Goal: Transaction & Acquisition: Purchase product/service

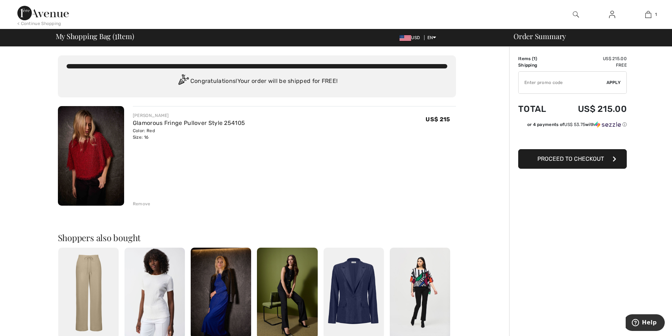
click at [102, 171] on img at bounding box center [91, 156] width 66 height 100
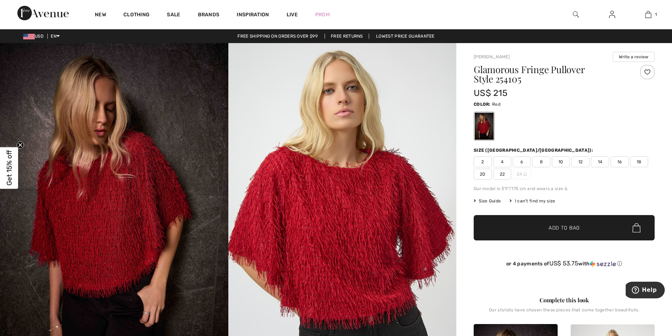
click at [617, 162] on span "16" at bounding box center [619, 161] width 18 height 11
click at [539, 225] on span "✔ Added to Bag" at bounding box center [553, 228] width 44 height 8
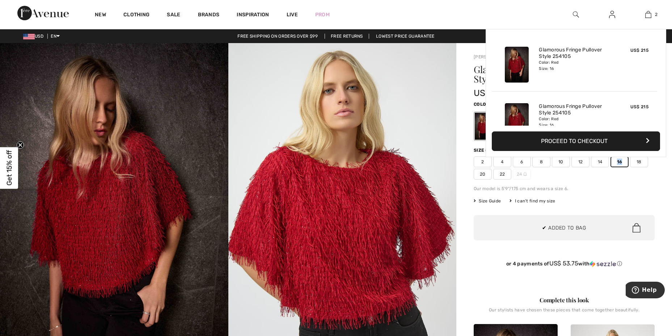
scroll to position [22, 0]
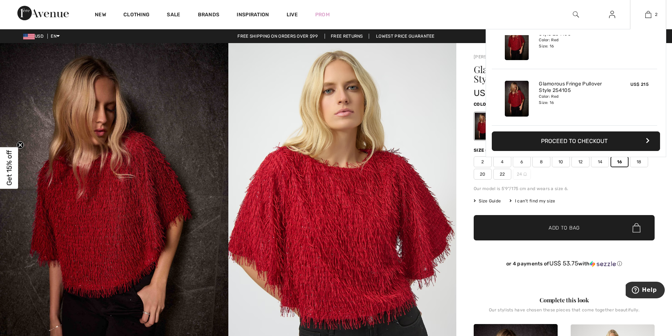
click at [633, 84] on span "US$ 215" at bounding box center [639, 84] width 18 height 5
drag, startPoint x: 660, startPoint y: 54, endPoint x: 661, endPoint y: 11, distance: 42.7
click at [661, 11] on div "2 Added to Bag Joseph Ribkoff Glamorous Fringe Pullover Style 254105 US$ 215 Co…" at bounding box center [648, 14] width 36 height 29
click at [657, 50] on div "Added to Bag Joseph Ribkoff Glamorous Fringe Pullover Style 254105 US$ 215 Colo…" at bounding box center [576, 80] width 168 height 90
click at [657, 46] on div "Added to Bag Joseph Ribkoff Glamorous Fringe Pullover Style 254105 US$ 215 Colo…" at bounding box center [576, 80] width 168 height 90
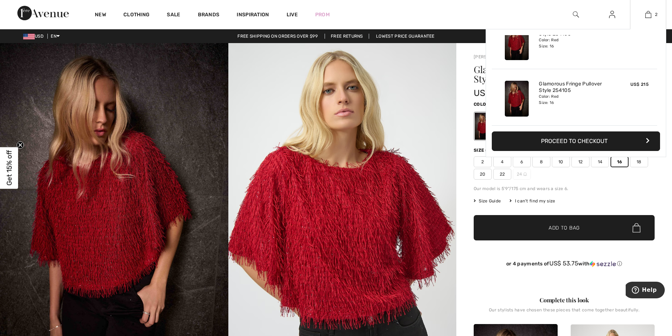
click at [657, 46] on div "Added to Bag Joseph Ribkoff Glamorous Fringe Pullover Style 254105 US$ 215 Colo…" at bounding box center [576, 80] width 168 height 90
click at [628, 141] on button "Proceed to Checkout" at bounding box center [576, 141] width 168 height 20
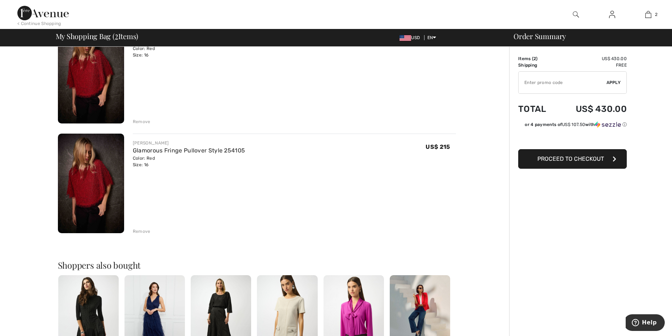
scroll to position [126, 0]
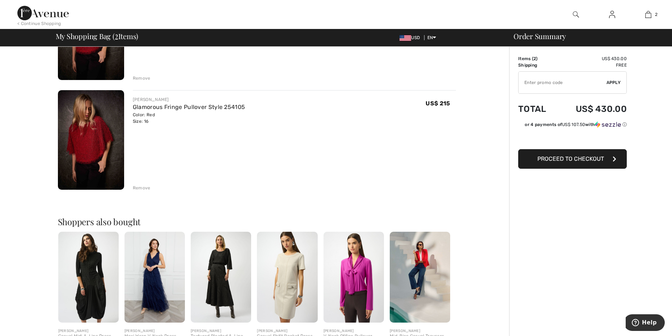
click at [144, 188] on div "Remove" at bounding box center [142, 188] width 18 height 7
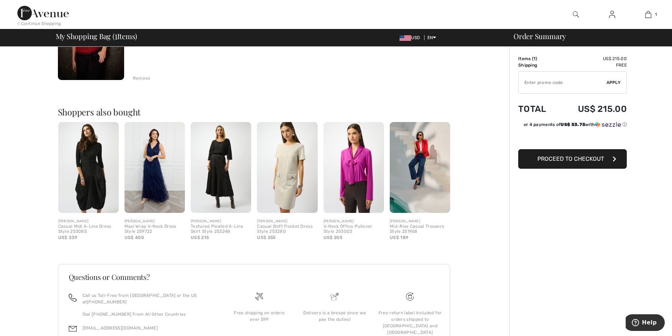
click at [605, 159] on button "Proceed to Checkout" at bounding box center [572, 159] width 109 height 20
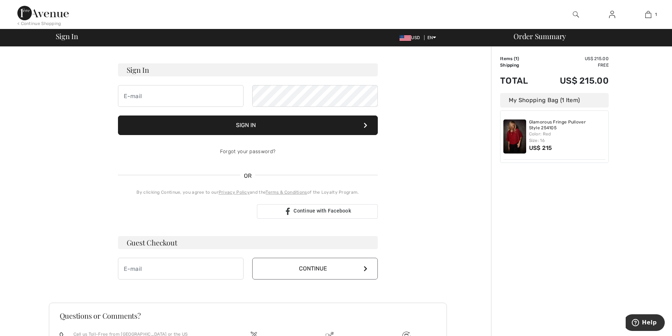
scroll to position [33, 0]
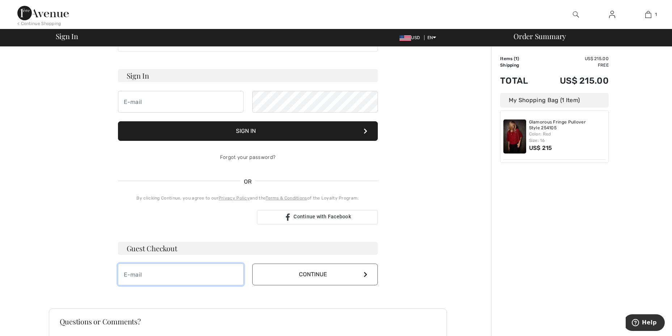
click at [144, 275] on input "email" at bounding box center [181, 274] width 126 height 22
type input "jeanettewebber@sbcglobal.net"
click at [367, 276] on button "Continue" at bounding box center [315, 274] width 126 height 22
click at [367, 273] on icon at bounding box center [366, 274] width 4 height 6
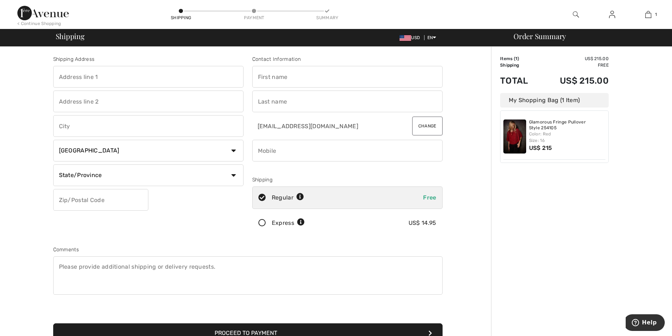
click at [75, 75] on input "text" at bounding box center [148, 77] width 190 height 22
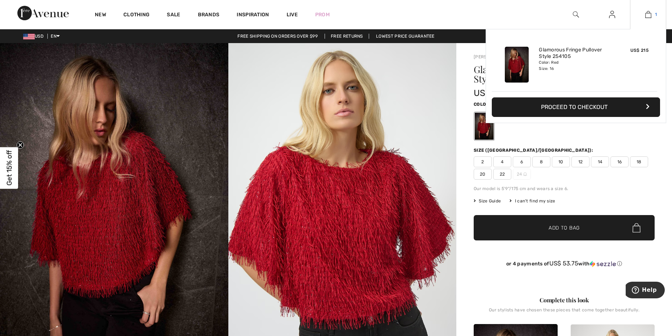
click at [649, 18] on img at bounding box center [648, 14] width 6 height 9
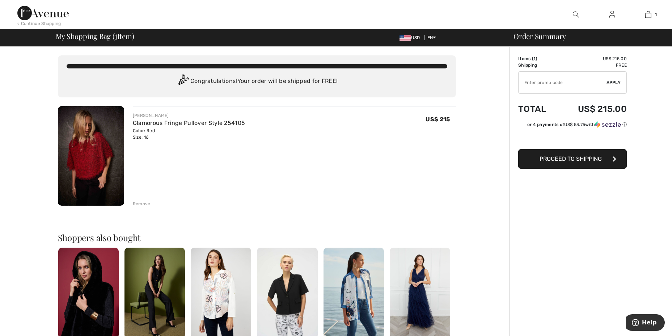
click at [142, 206] on div "Remove" at bounding box center [142, 203] width 18 height 7
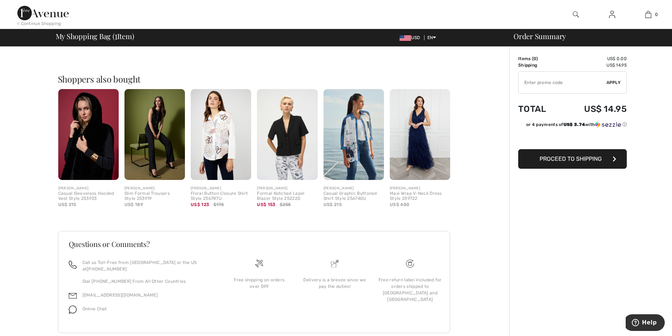
scroll to position [158, 0]
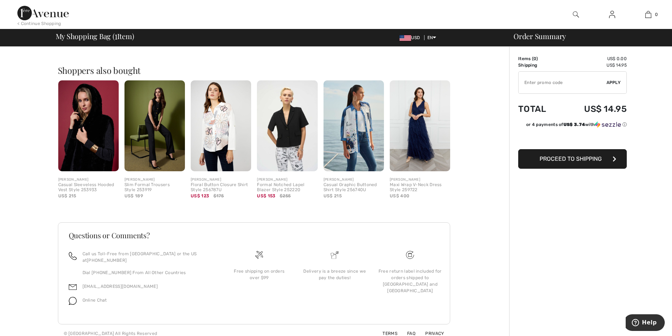
click at [422, 147] on img at bounding box center [420, 125] width 60 height 91
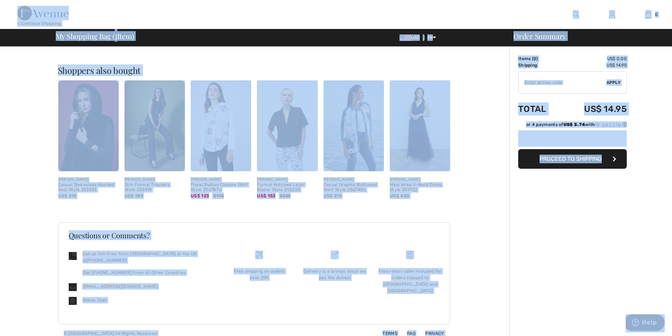
click at [422, 147] on img at bounding box center [420, 125] width 60 height 91
click at [422, 118] on img at bounding box center [420, 125] width 60 height 91
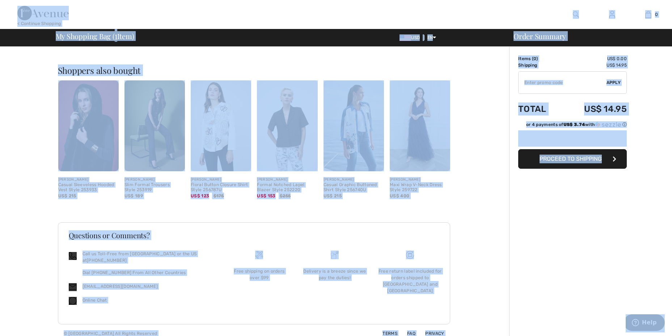
click at [422, 118] on img at bounding box center [420, 125] width 60 height 91
click at [412, 148] on img at bounding box center [420, 125] width 60 height 91
click at [364, 135] on img at bounding box center [354, 125] width 60 height 91
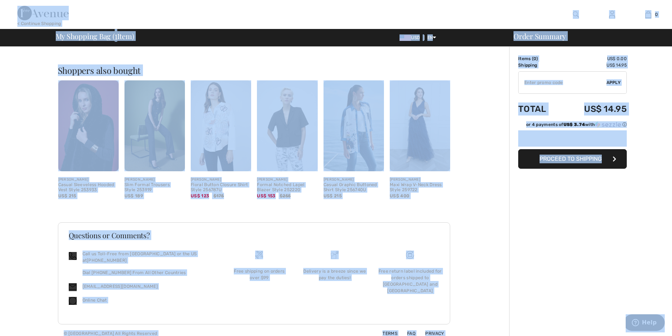
click at [363, 138] on img at bounding box center [354, 125] width 60 height 91
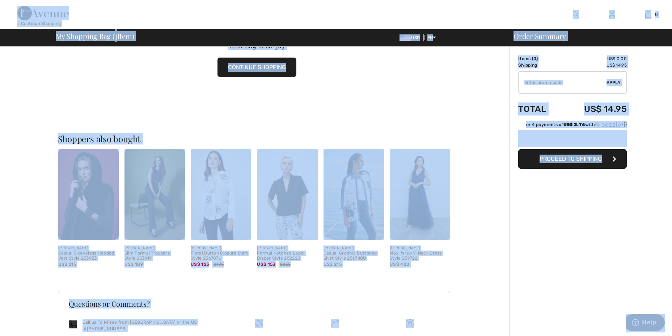
scroll to position [19, 0]
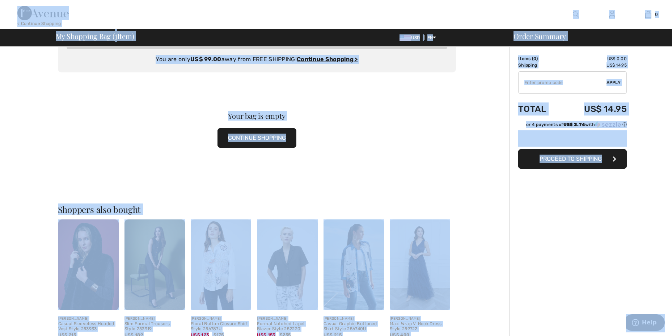
click at [254, 135] on button "CONTINUE SHOPPING" at bounding box center [256, 138] width 79 height 20
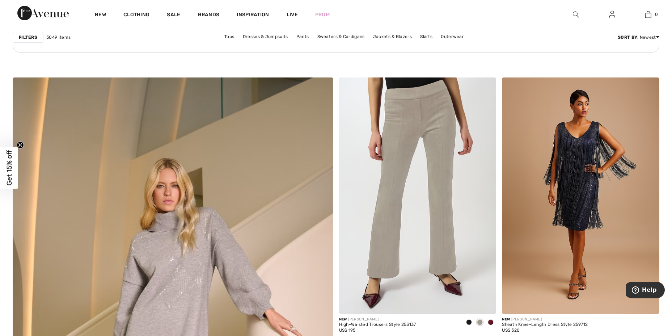
scroll to position [2172, 0]
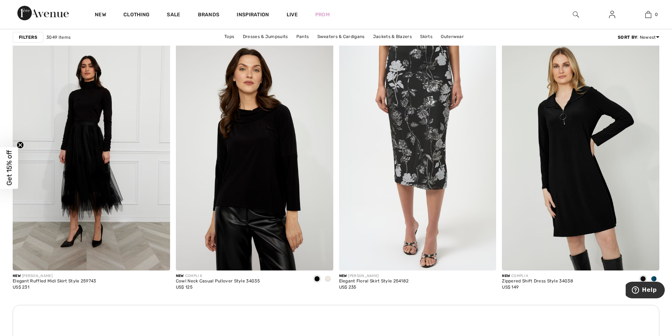
scroll to position [2997, 0]
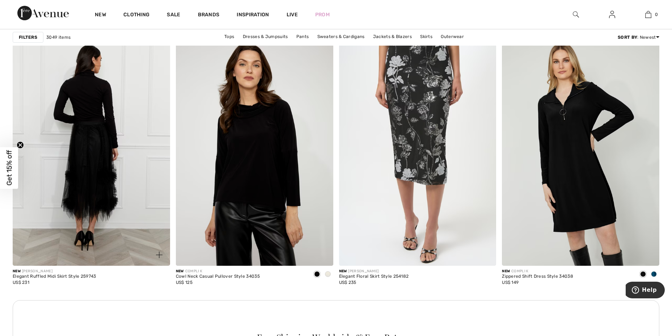
click at [89, 117] on img at bounding box center [91, 148] width 157 height 236
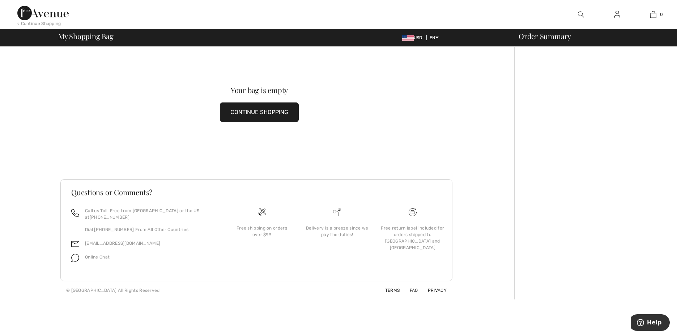
click at [286, 114] on button "CONTINUE SHOPPING" at bounding box center [259, 112] width 79 height 20
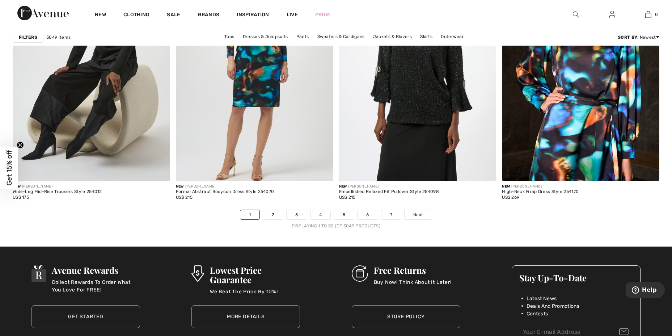
scroll to position [3964, 0]
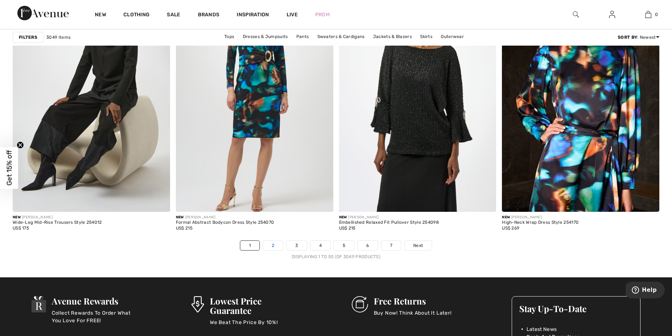
click at [271, 243] on link "2" at bounding box center [273, 245] width 20 height 9
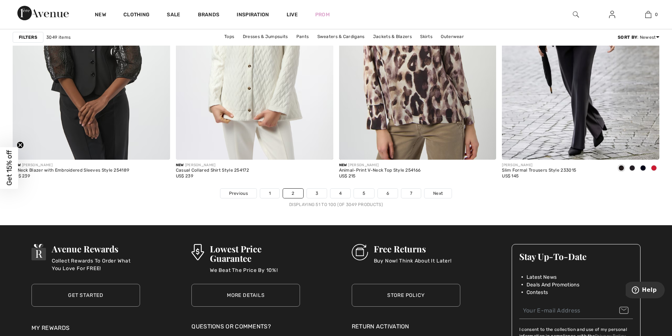
scroll to position [3996, 0]
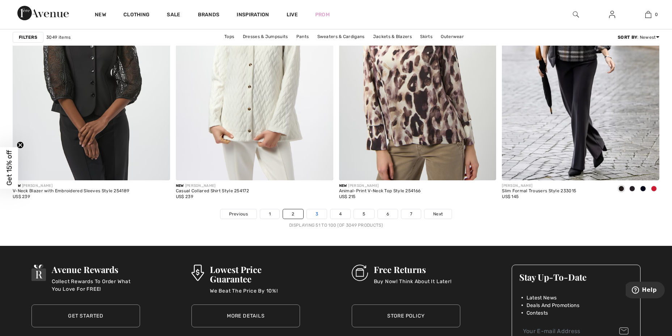
click at [313, 213] on link "3" at bounding box center [317, 213] width 20 height 9
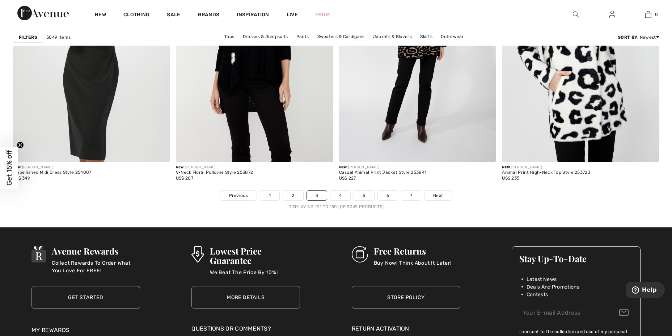
scroll to position [3989, 0]
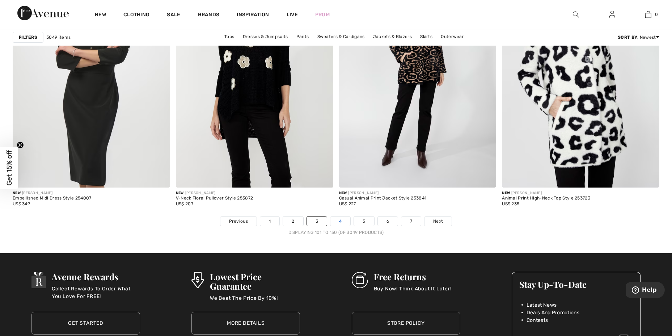
click at [341, 221] on link "4" at bounding box center [340, 220] width 20 height 9
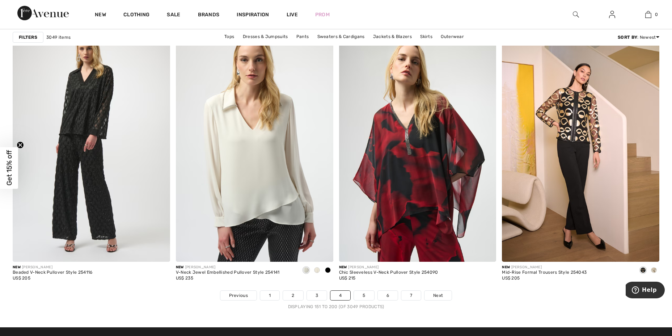
scroll to position [3934, 0]
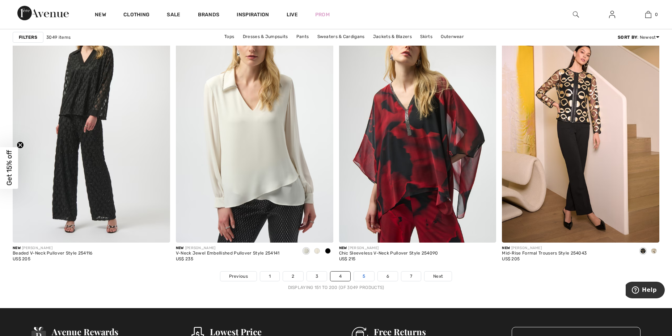
click at [363, 275] on link "5" at bounding box center [364, 275] width 20 height 9
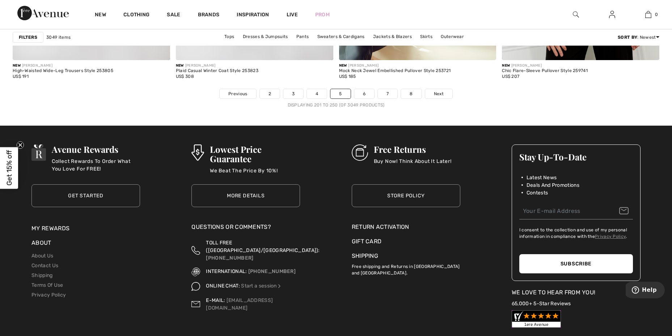
scroll to position [4145, 0]
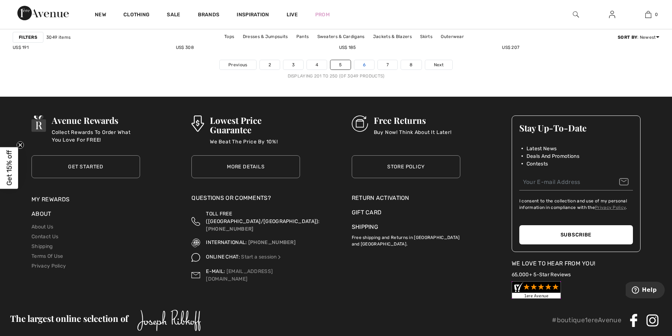
click at [371, 63] on link "6" at bounding box center [364, 64] width 20 height 9
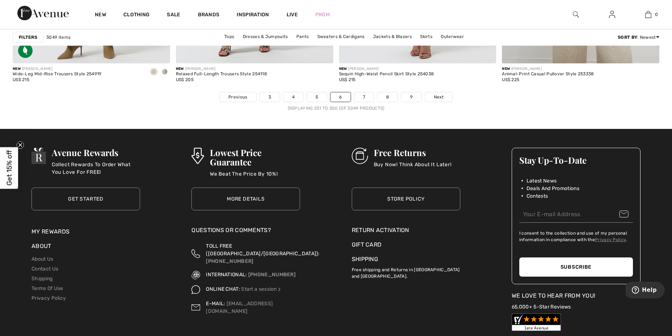
scroll to position [4118, 0]
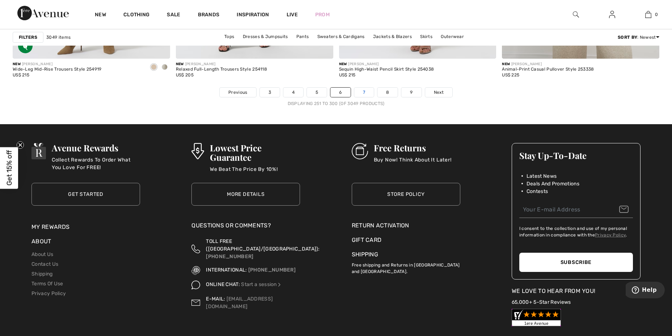
click at [370, 90] on link "7" at bounding box center [364, 92] width 20 height 9
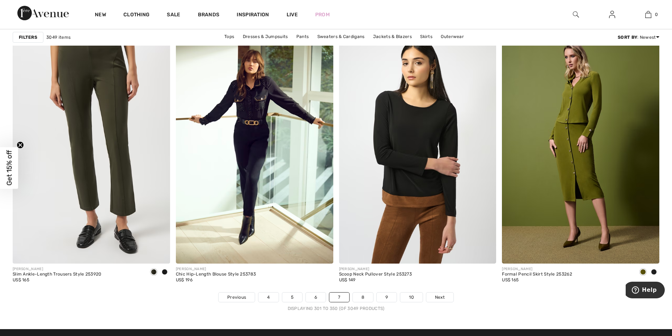
scroll to position [3914, 0]
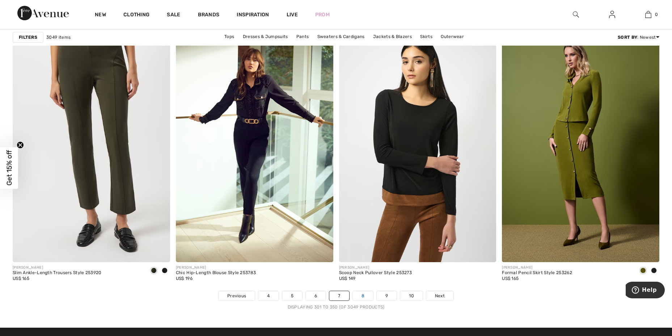
click at [364, 296] on link "8" at bounding box center [363, 295] width 20 height 9
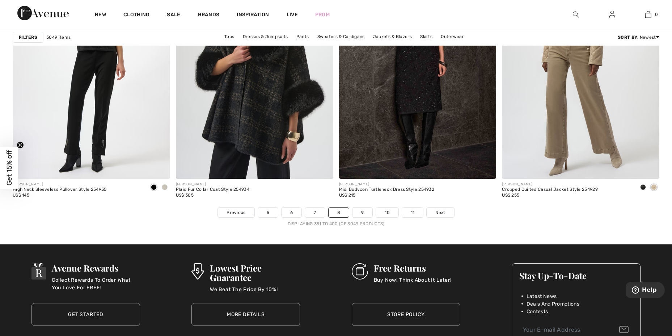
scroll to position [4006, 0]
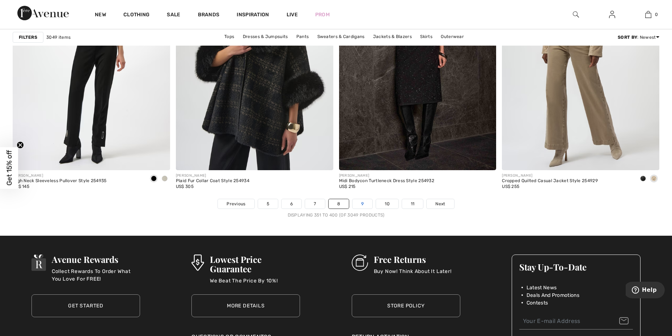
click at [360, 202] on link "9" at bounding box center [362, 203] width 20 height 9
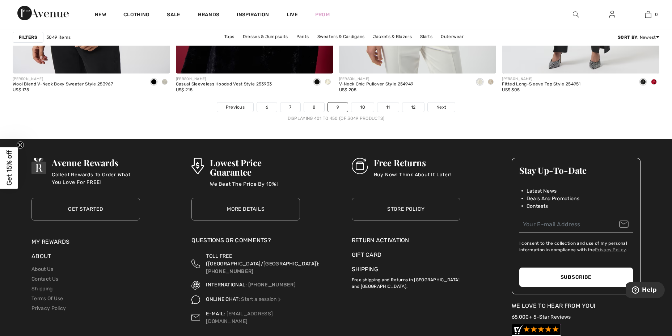
scroll to position [4132, 0]
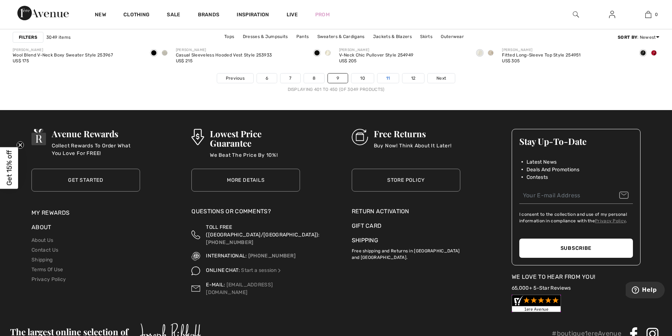
click at [387, 77] on link "11" at bounding box center [387, 77] width 21 height 9
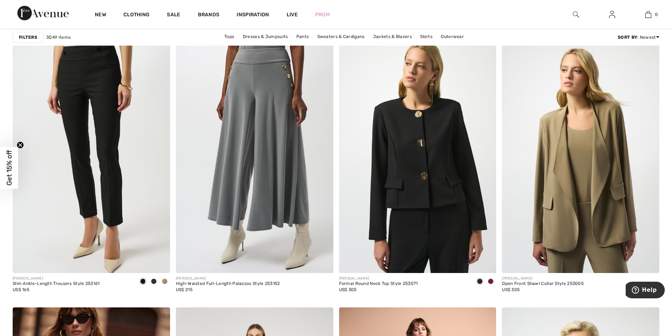
scroll to position [628, 0]
